Goal: Task Accomplishment & Management: Manage account settings

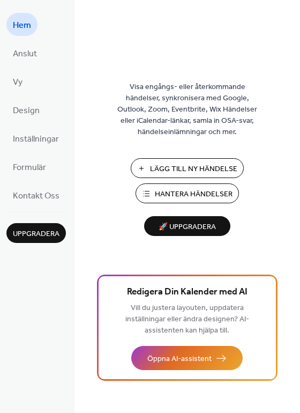
click at [172, 191] on span "Hantera Händelser" at bounding box center [194, 194] width 78 height 11
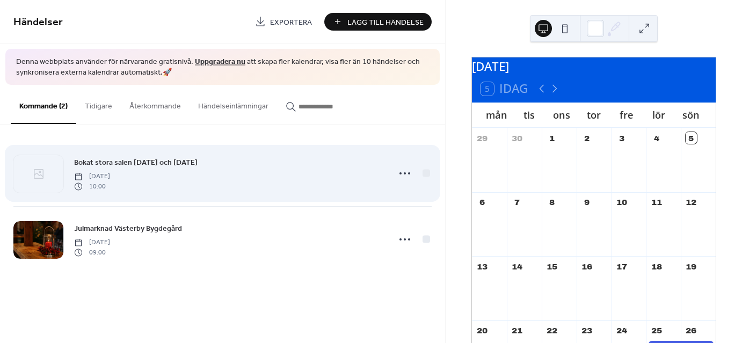
click at [142, 165] on span "Bokat stora salen Lördag och Söndag" at bounding box center [135, 162] width 123 height 11
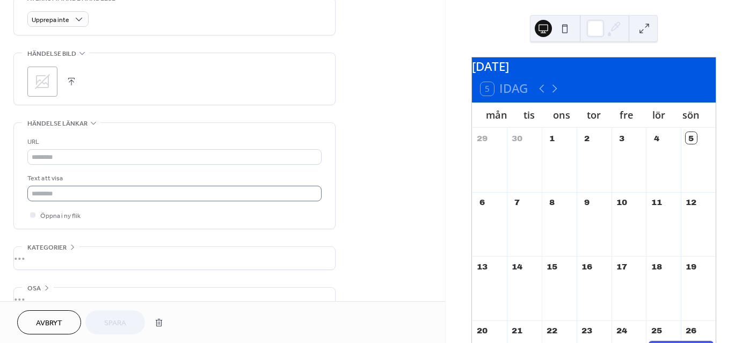
scroll to position [497, 0]
